Goal: Information Seeking & Learning: Check status

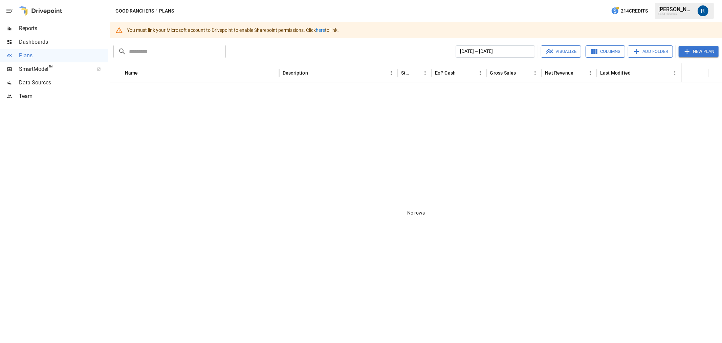
click at [323, 28] on link "here" at bounding box center [320, 29] width 9 height 5
drag, startPoint x: 12, startPoint y: 28, endPoint x: 22, endPoint y: 29, distance: 10.2
click at [12, 28] on div at bounding box center [9, 28] width 19 height 5
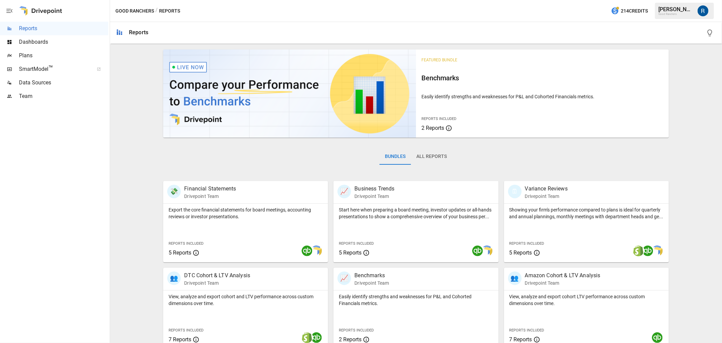
click at [432, 162] on button "All Reports" at bounding box center [431, 156] width 41 height 16
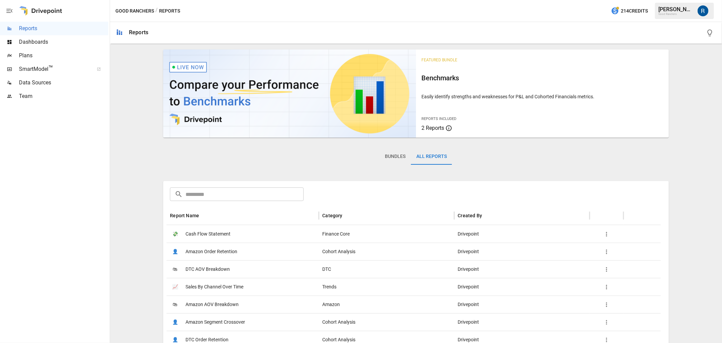
click at [394, 156] on button "Bundles" at bounding box center [394, 156] width 31 height 16
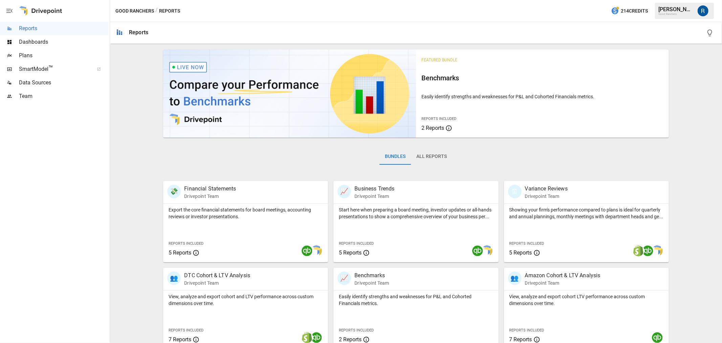
click at [434, 156] on button "All Reports" at bounding box center [431, 156] width 41 height 16
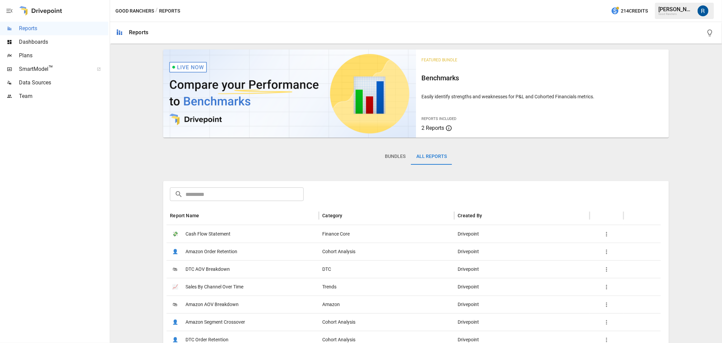
click at [223, 232] on span "Cash Flow Statement" at bounding box center [207, 233] width 45 height 17
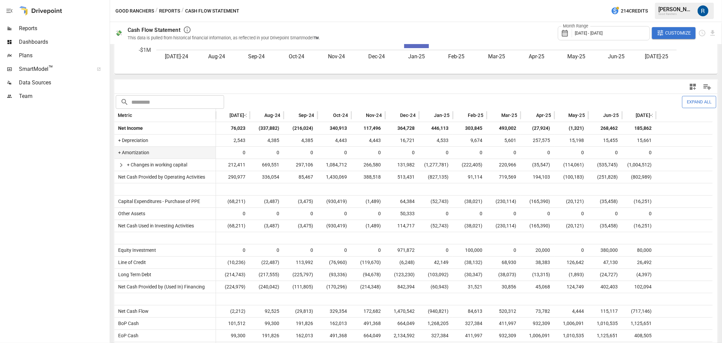
scroll to position [112, 0]
click at [641, 305] on span "(717,146)" at bounding box center [641, 309] width 23 height 12
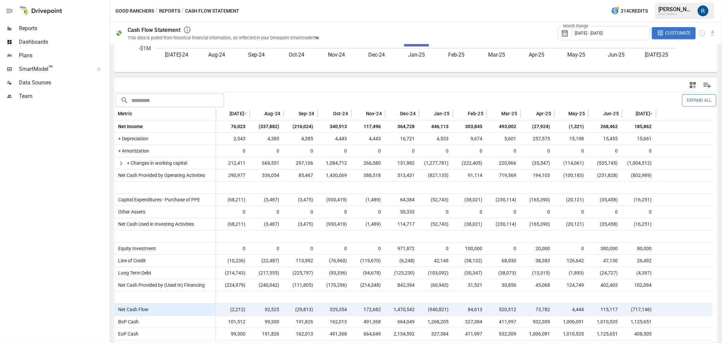
click at [641, 305] on span "(717,146)" at bounding box center [641, 309] width 23 height 12
click at [640, 319] on span "1,125,651" at bounding box center [641, 321] width 23 height 12
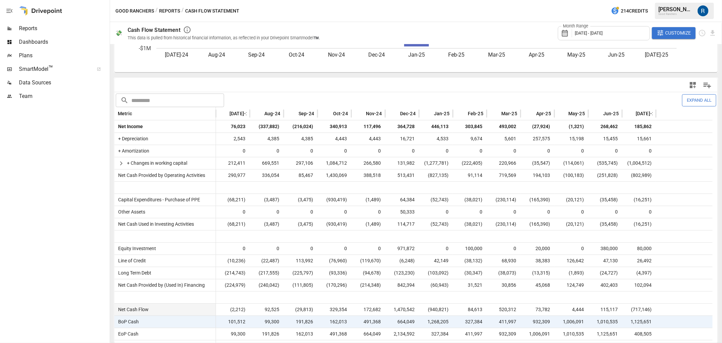
click at [640, 310] on span "(717,146)" at bounding box center [641, 309] width 23 height 12
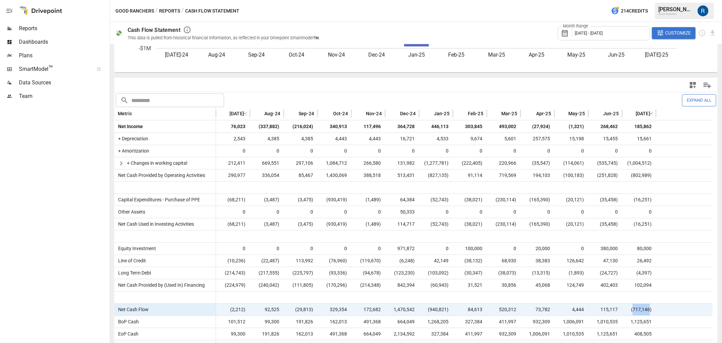
click at [640, 310] on span "(717,146)" at bounding box center [641, 309] width 23 height 12
click at [633, 303] on div "(717,146)" at bounding box center [639, 309] width 34 height 12
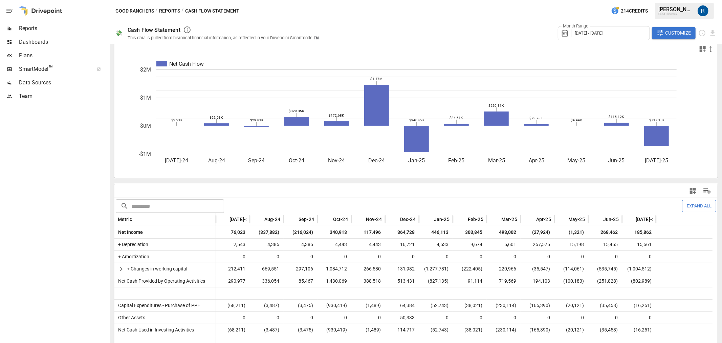
scroll to position [0, 0]
